Goal: Navigation & Orientation: Understand site structure

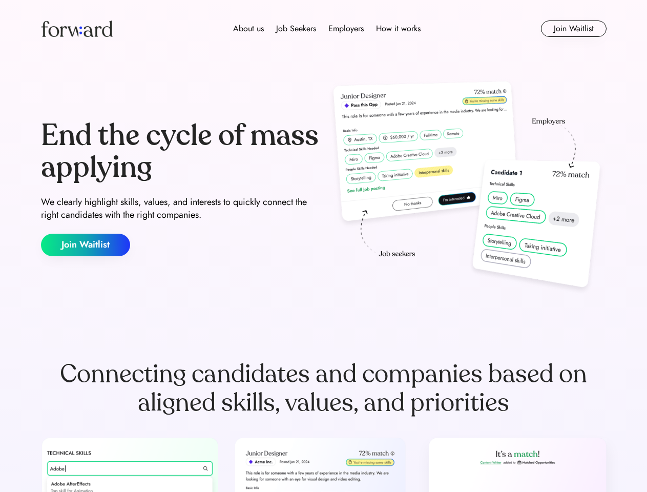
click at [323, 246] on div "End the cycle of mass applying We clearly highlight skills, values, and interes…" at bounding box center [323, 188] width 565 height 220
click at [324, 29] on div "About us Job Seekers Employers How it works" at bounding box center [327, 29] width 404 height 12
click at [77, 29] on img at bounding box center [77, 28] width 72 height 16
click at [327, 29] on div "About us Job Seekers Employers How it works" at bounding box center [327, 29] width 404 height 12
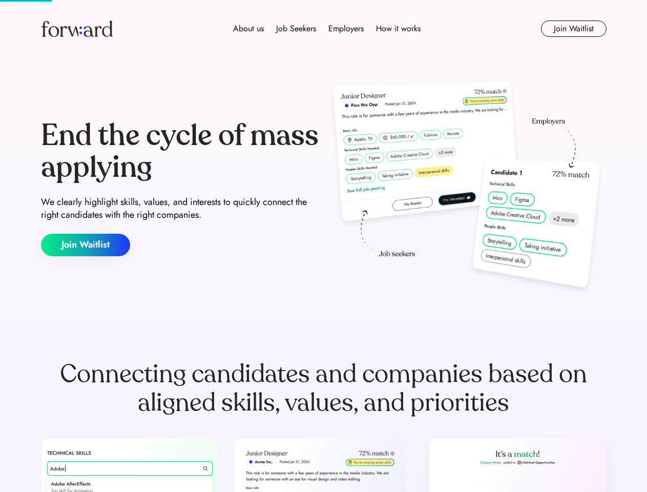
click at [248, 29] on div "About us" at bounding box center [248, 29] width 31 height 12
click at [296, 29] on div "Job Seekers" at bounding box center [296, 29] width 40 height 12
click at [346, 29] on div "Employers" at bounding box center [345, 29] width 35 height 12
click at [397, 29] on div "How it works" at bounding box center [398, 29] width 45 height 12
click at [573, 29] on button "Join Waitlist" at bounding box center [574, 28] width 66 height 16
